Goal: Use online tool/utility

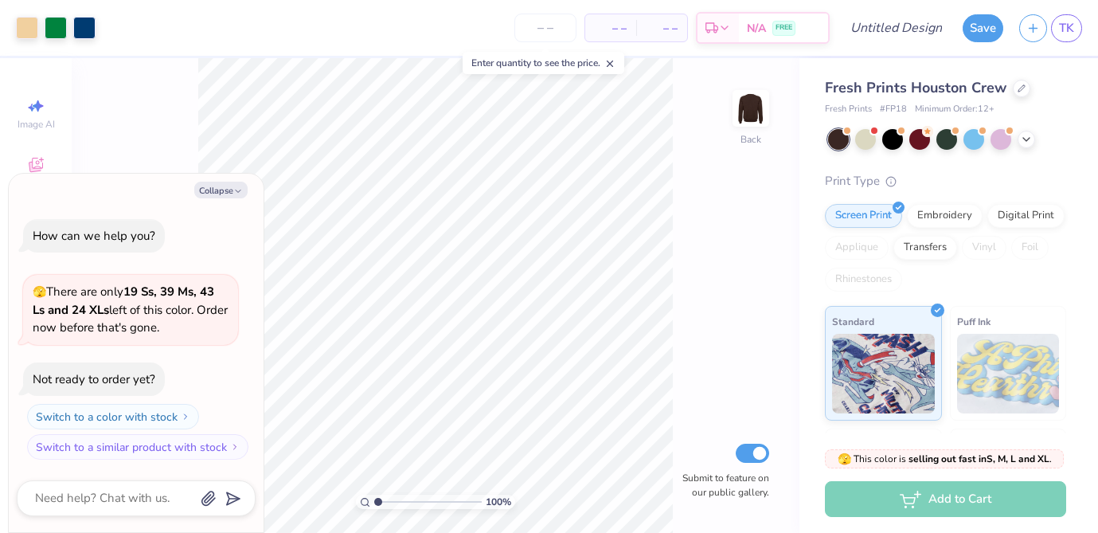
type textarea "x"
click at [545, 39] on input "number" at bounding box center [545, 28] width 62 height 29
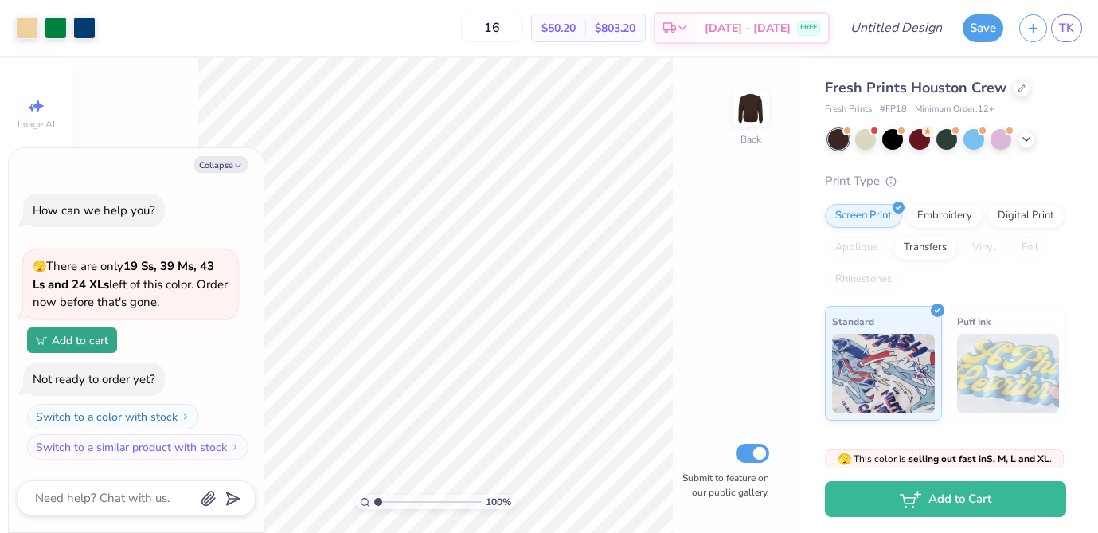
type input "16"
type textarea "x"
type input "3.96"
type textarea "x"
type input "3.97"
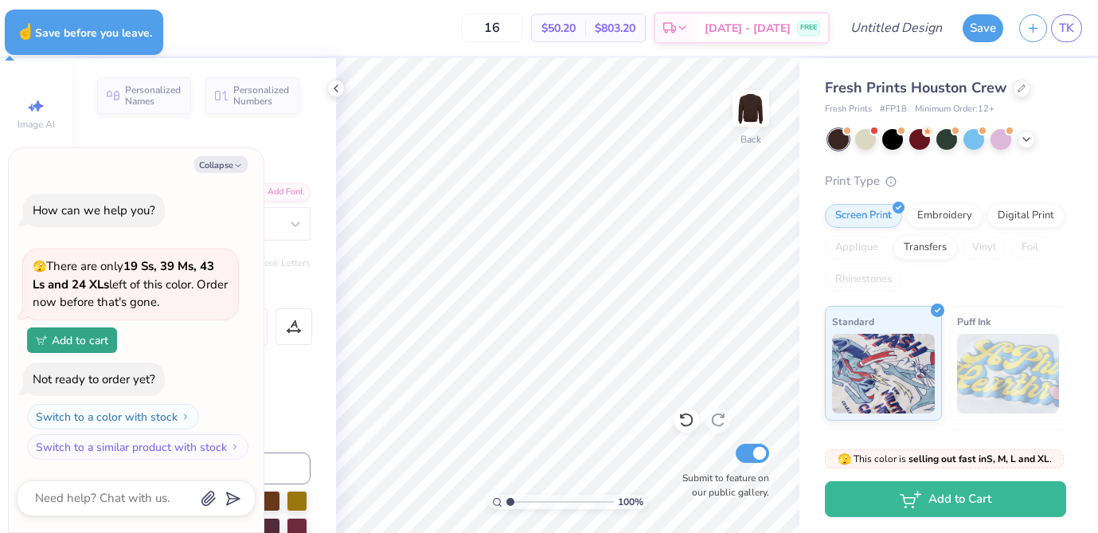
type textarea "x"
